Goal: Task Accomplishment & Management: Complete application form

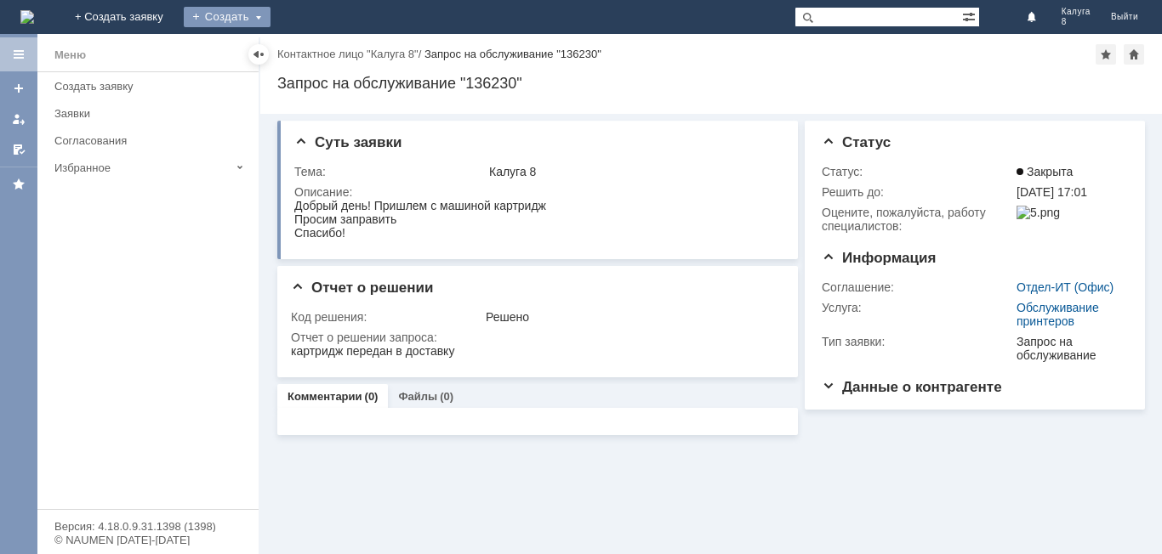
click at [270, 14] on div "Создать" at bounding box center [227, 17] width 87 height 20
click at [316, 51] on link "Заявка" at bounding box center [251, 51] width 129 height 20
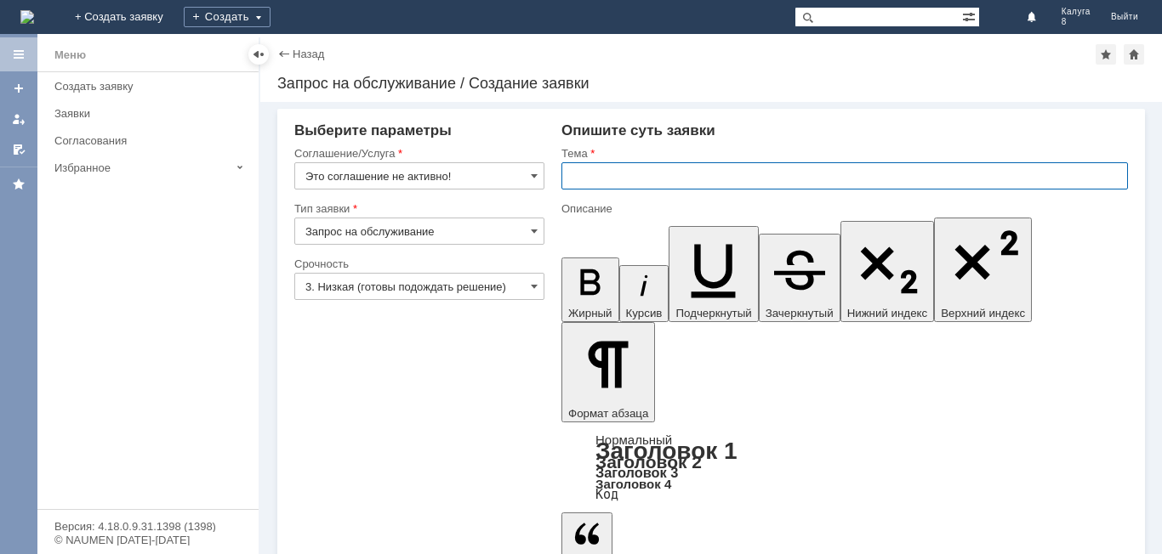
click at [597, 177] on input "text" at bounding box center [844, 175] width 566 height 27
type input "Прошу удалить оложенный чек"
click at [531, 174] on span at bounding box center [534, 176] width 7 height 14
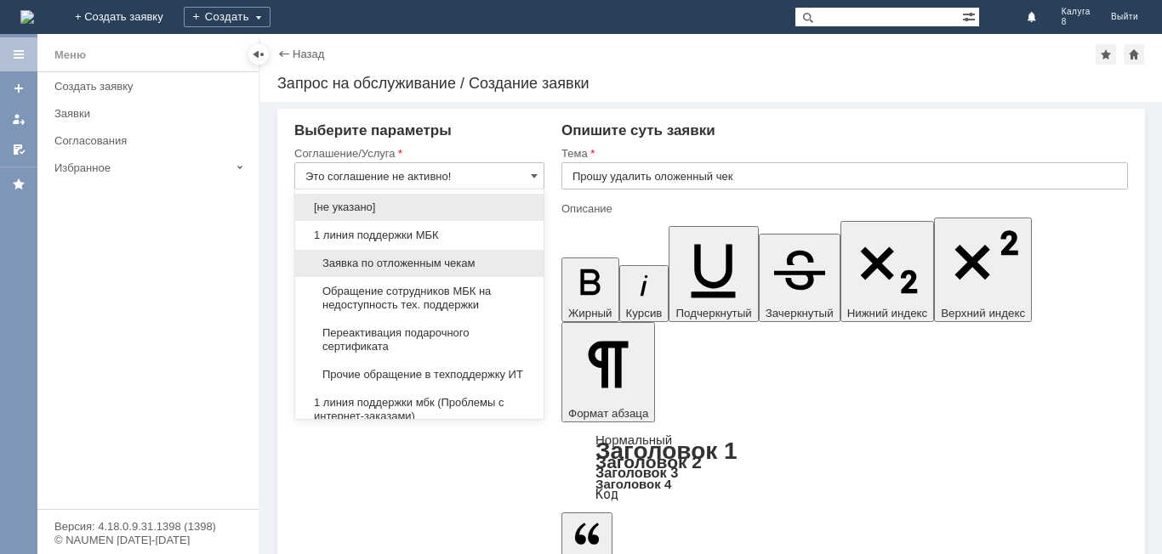
click at [489, 262] on span "Заявка по отложенным чекам" at bounding box center [419, 264] width 228 height 14
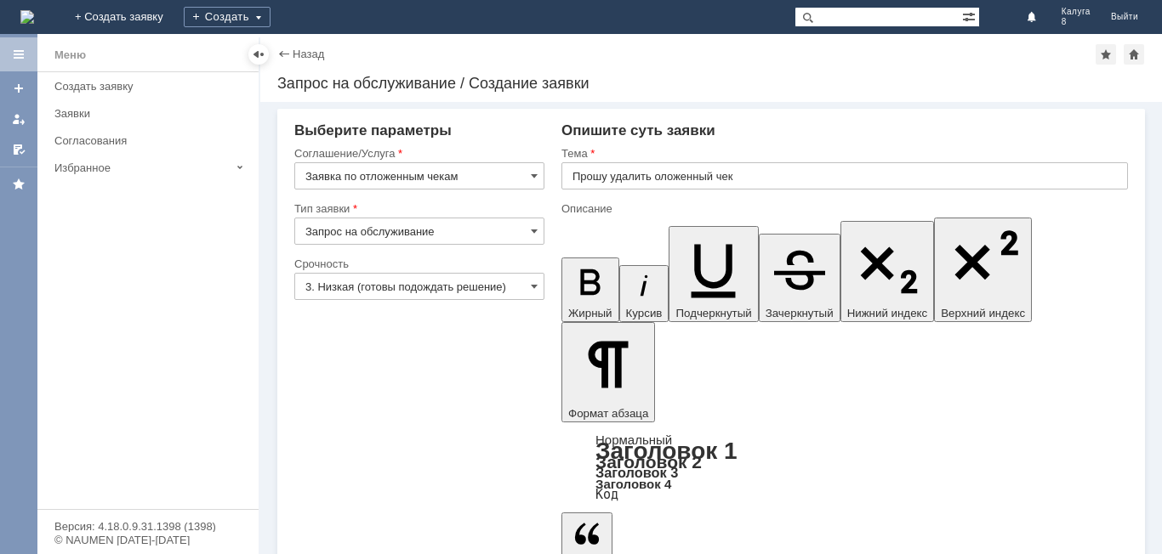
type input "Заявка по отложенным чекам"
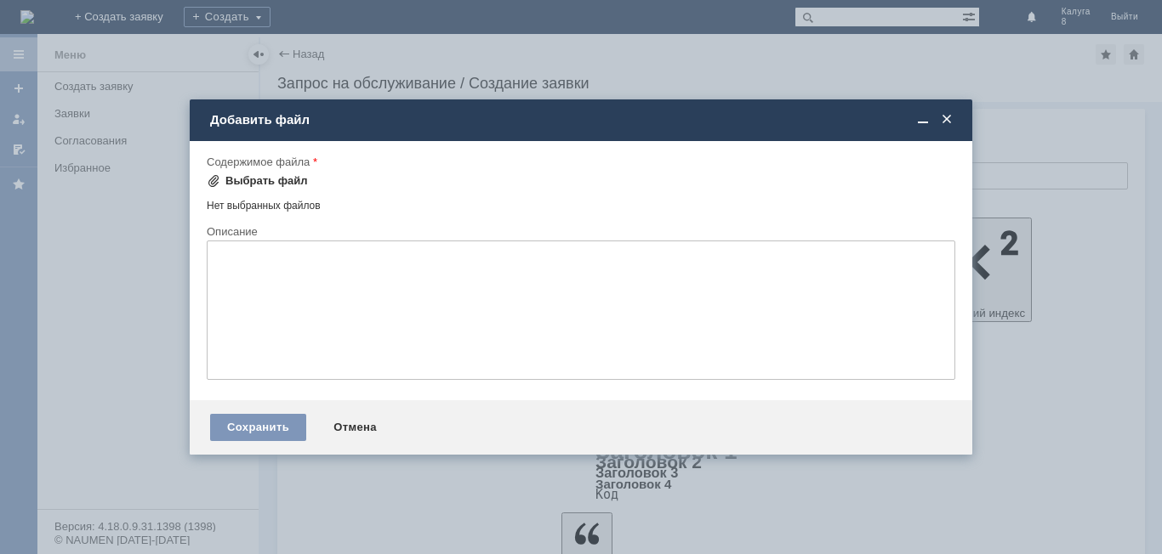
click at [265, 183] on div "Выбрать файл" at bounding box center [266, 181] width 82 height 14
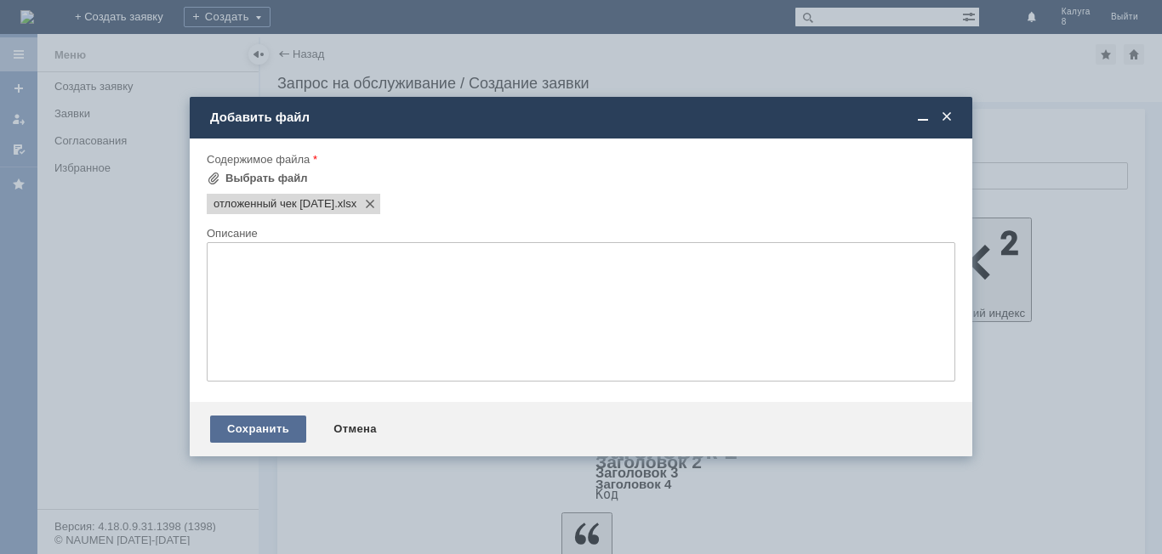
click at [266, 430] on div "Сохранить" at bounding box center [258, 429] width 96 height 27
